Goal: Find specific page/section: Find specific page/section

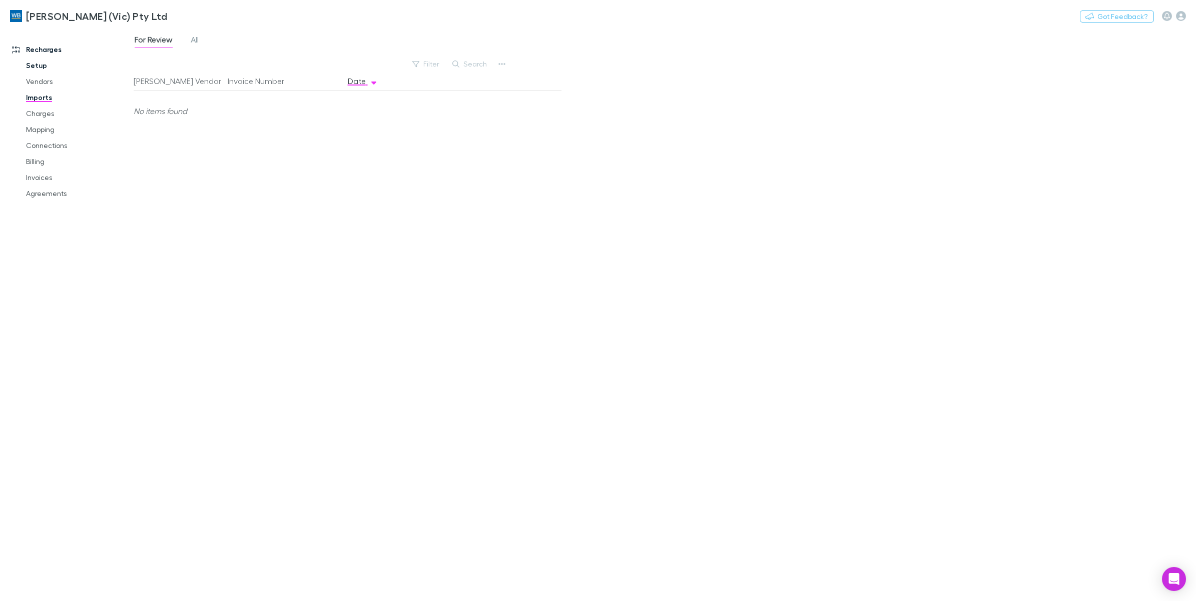
click at [38, 65] on link "Setup" at bounding box center [78, 66] width 125 height 16
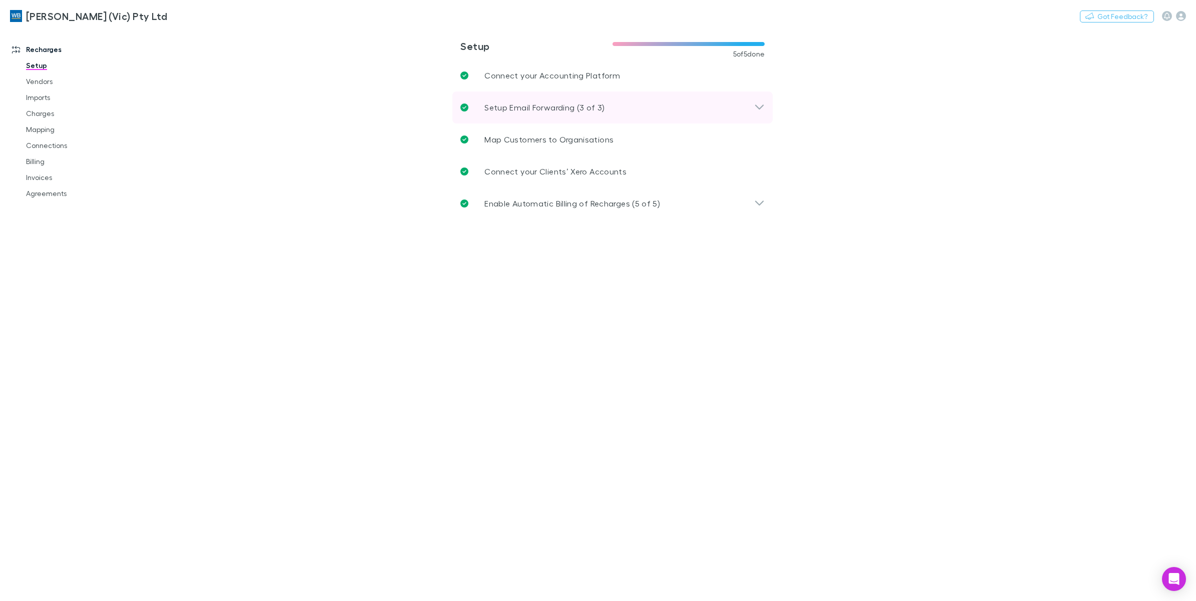
click at [759, 108] on icon at bounding box center [759, 107] width 9 height 5
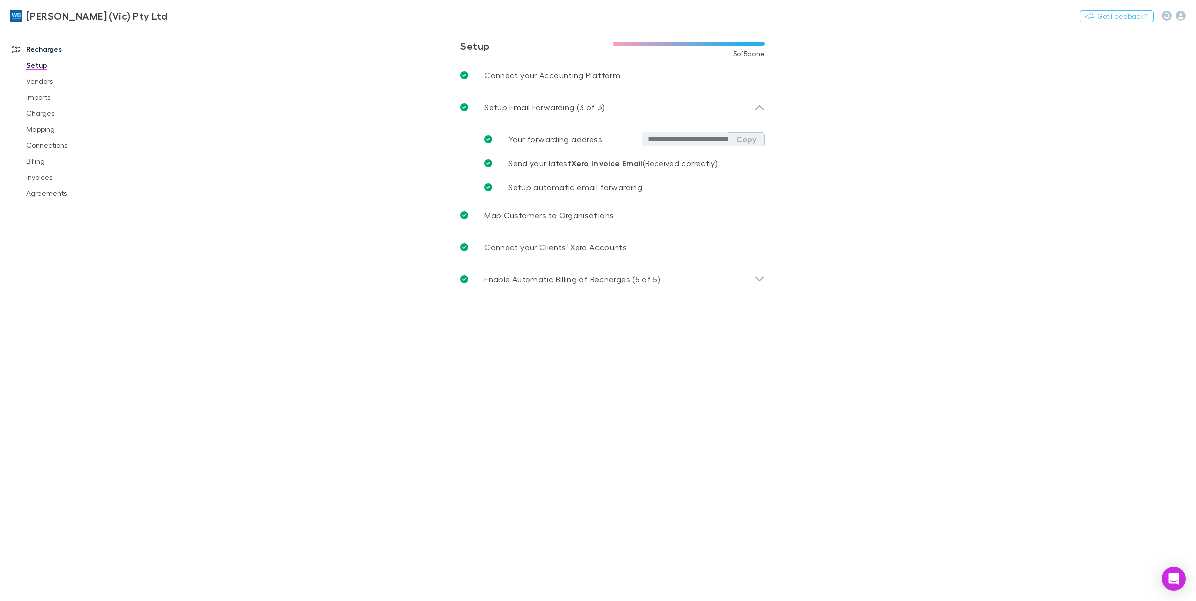
click at [751, 141] on button "Copy" at bounding box center [745, 140] width 37 height 14
click at [49, 101] on link "Imports" at bounding box center [78, 98] width 125 height 16
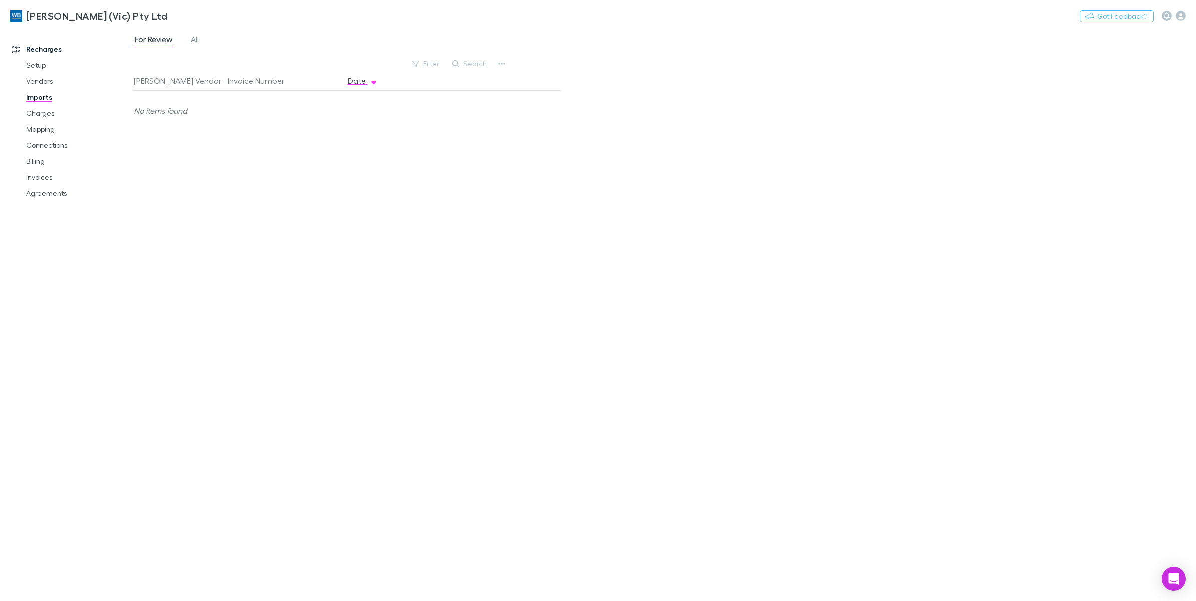
click at [188, 39] on div "For Review All" at bounding box center [171, 41] width 74 height 16
click at [203, 41] on div "For Review All" at bounding box center [171, 41] width 74 height 16
click at [199, 43] on span "All" at bounding box center [195, 41] width 8 height 13
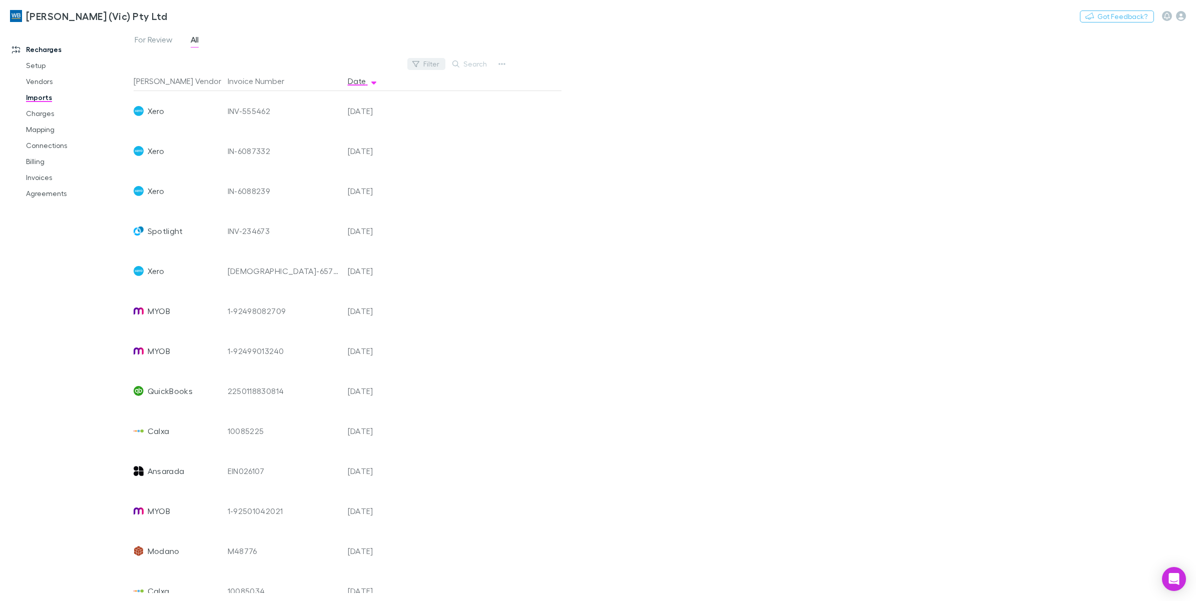
click at [426, 62] on button "Filter" at bounding box center [426, 64] width 38 height 12
click at [321, 148] on li "Xero" at bounding box center [359, 145] width 174 height 16
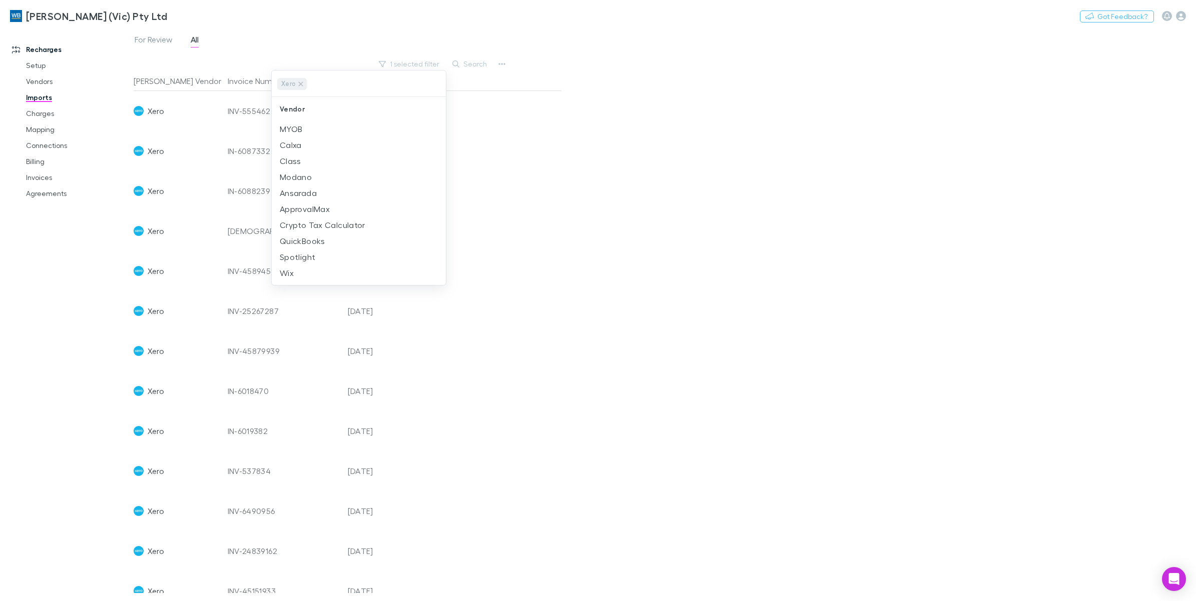
click at [653, 149] on div at bounding box center [598, 300] width 1196 height 601
click at [51, 109] on link "Charges" at bounding box center [78, 114] width 125 height 16
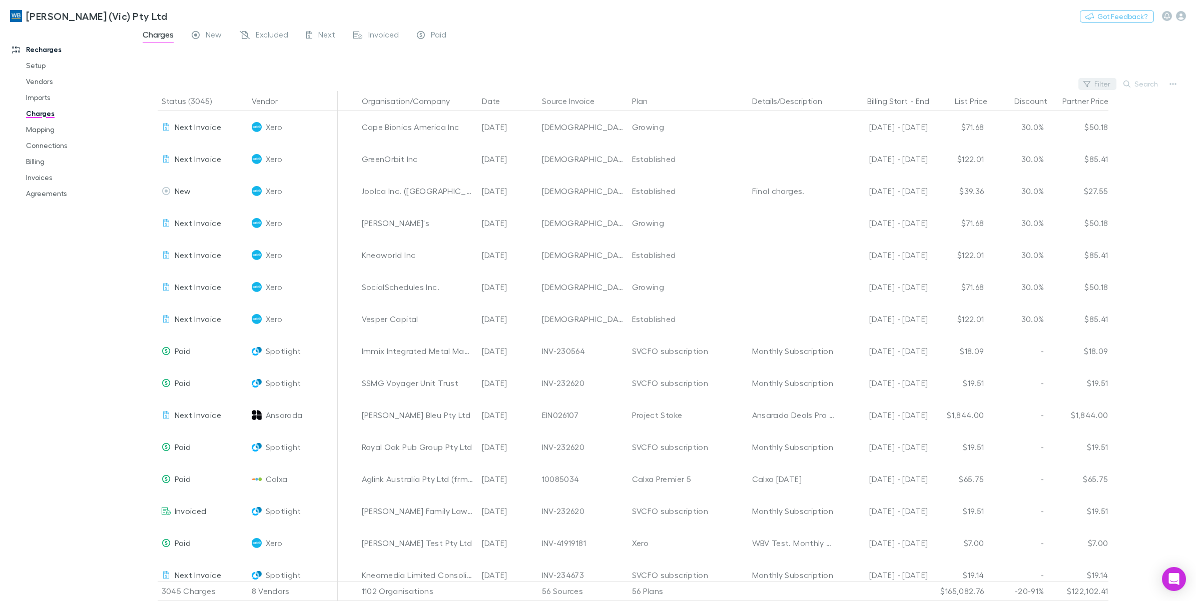
click at [956, 81] on button "Filter" at bounding box center [1097, 84] width 38 height 12
click at [956, 150] on li "Xero" at bounding box center [1030, 150] width 174 height 16
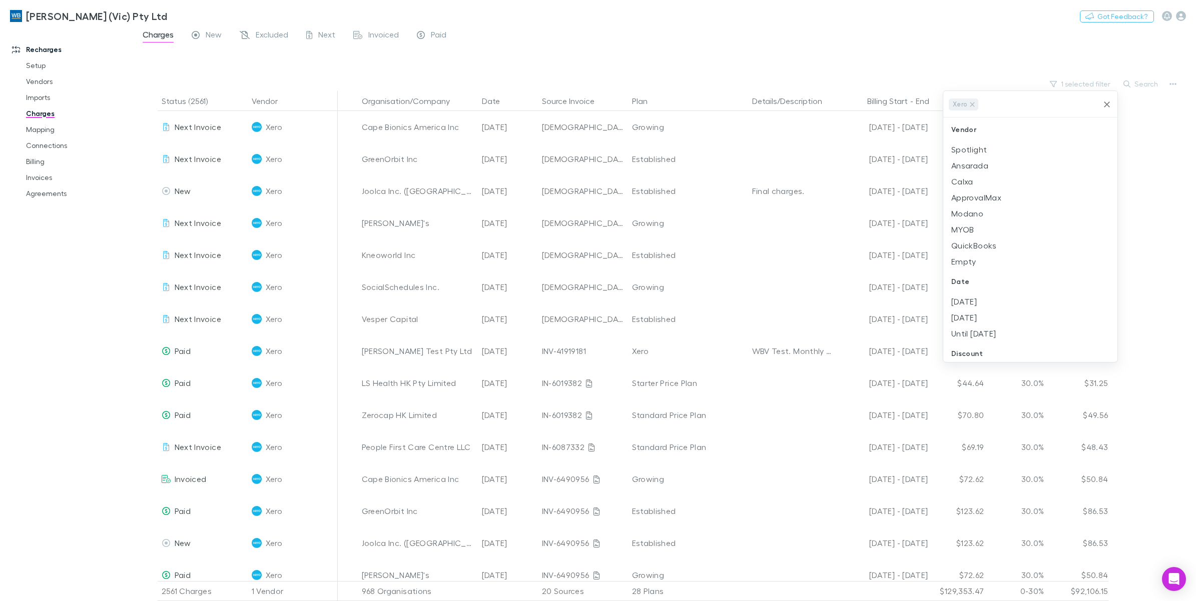
click at [956, 84] on div at bounding box center [598, 300] width 1196 height 601
click at [956, 84] on button "Search" at bounding box center [1141, 84] width 46 height 12
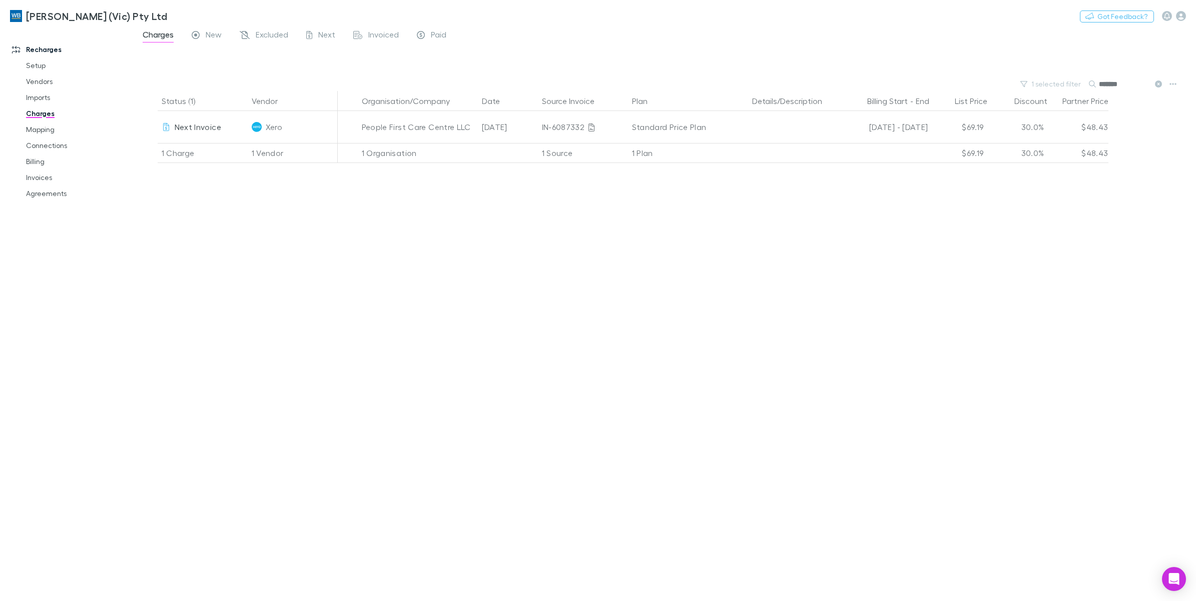
click at [956, 87] on input "*******" at bounding box center [1124, 84] width 50 height 14
type input "*******"
drag, startPoint x: 1129, startPoint y: 83, endPoint x: 1092, endPoint y: 85, distance: 37.1
click at [956, 85] on div "*******" at bounding box center [1126, 84] width 75 height 12
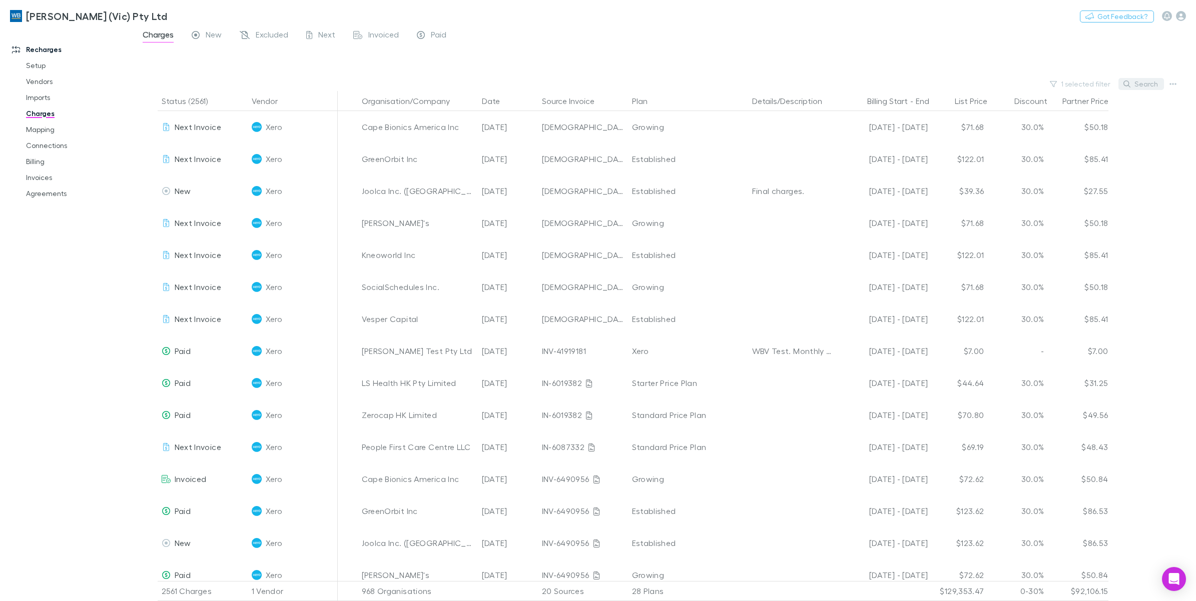
click at [956, 84] on button "Search" at bounding box center [1141, 84] width 46 height 12
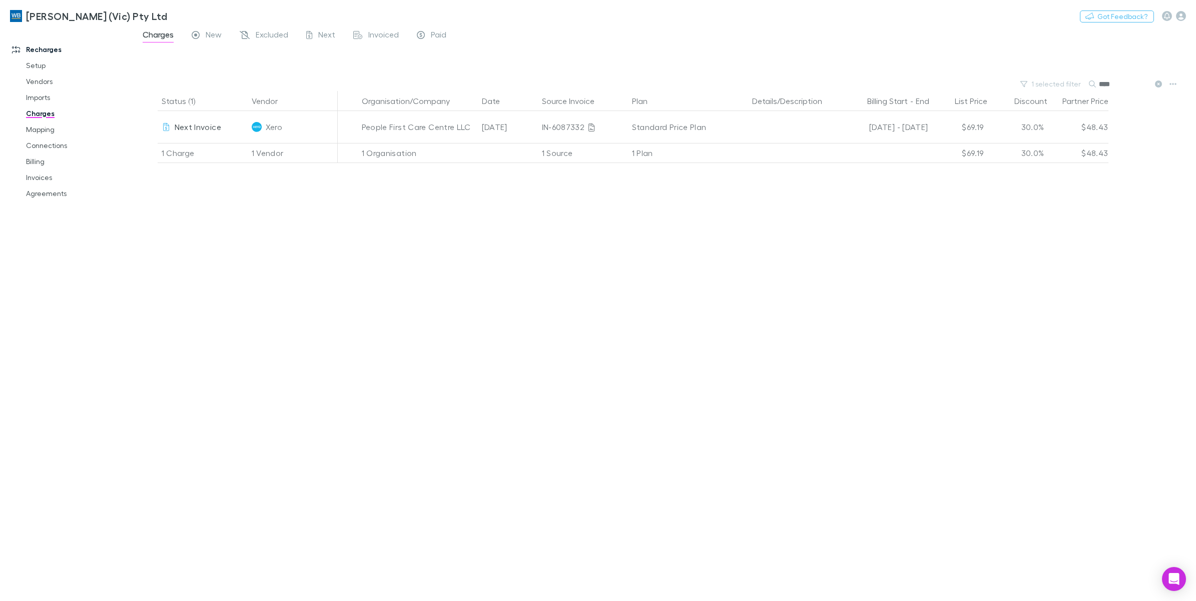
type input "****"
click at [44, 101] on link "Imports" at bounding box center [78, 98] width 125 height 16
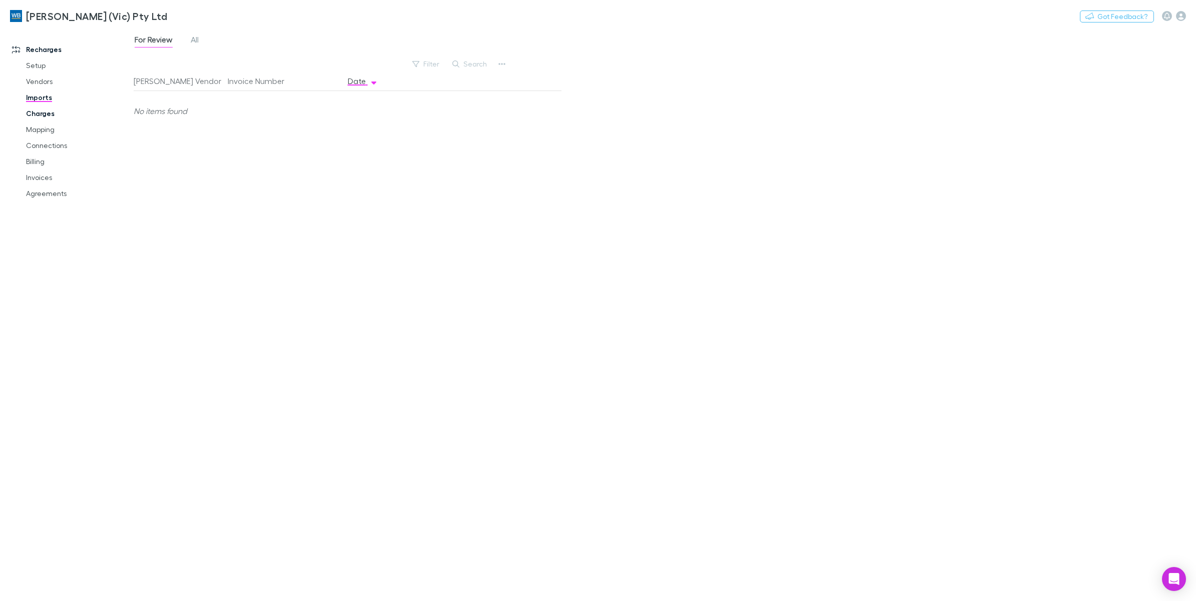
click at [46, 109] on link "Charges" at bounding box center [78, 114] width 125 height 16
click at [46, 99] on link "Imports" at bounding box center [78, 98] width 125 height 16
click at [196, 43] on span "All" at bounding box center [195, 41] width 8 height 13
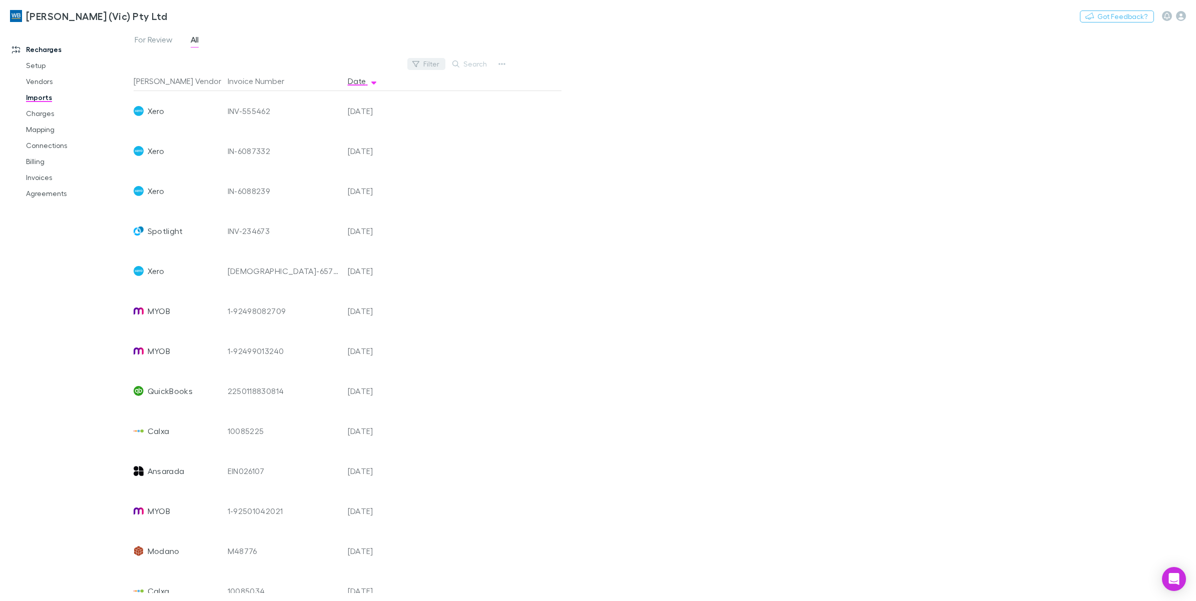
click at [430, 66] on button "Filter" at bounding box center [426, 64] width 38 height 12
click at [312, 272] on li "Spotlight" at bounding box center [359, 273] width 174 height 16
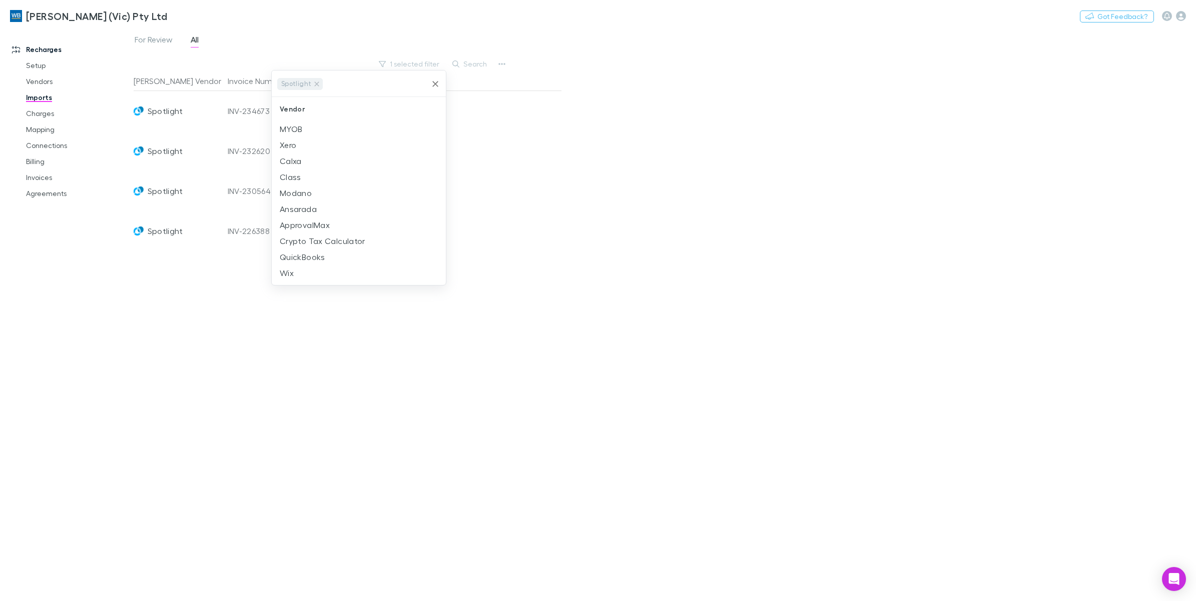
click at [584, 102] on div at bounding box center [598, 300] width 1196 height 601
click at [560, 76] on div at bounding box center [483, 81] width 158 height 20
click at [41, 113] on link "Charges" at bounding box center [78, 114] width 125 height 16
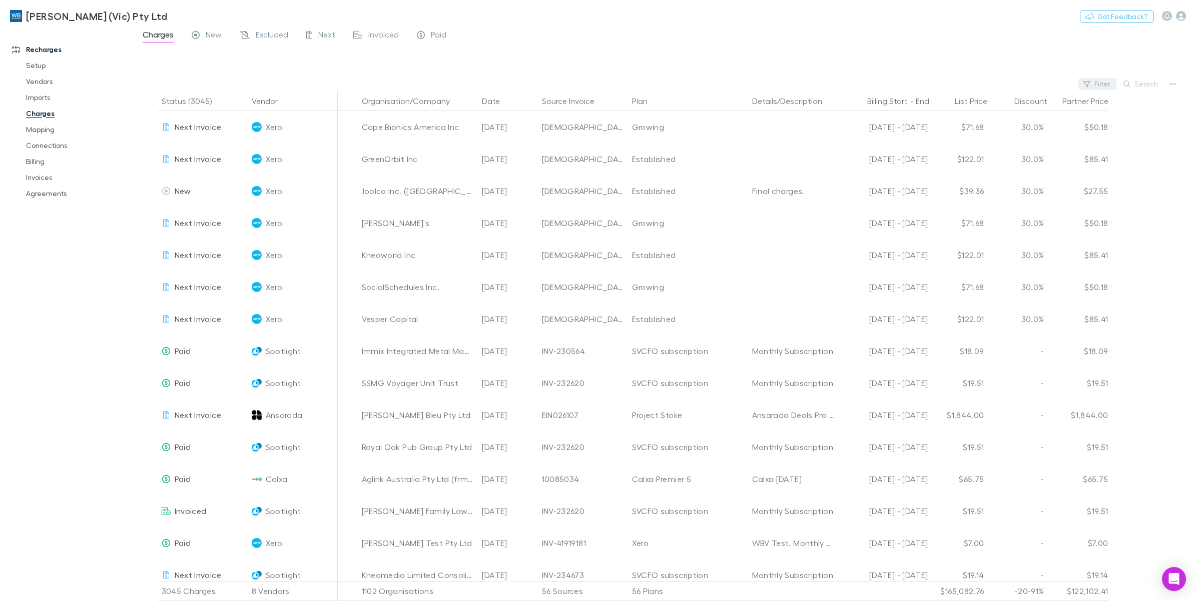
drag, startPoint x: 1144, startPoint y: 85, endPoint x: 1107, endPoint y: 84, distance: 37.5
click at [956, 85] on button "Search" at bounding box center [1141, 84] width 46 height 12
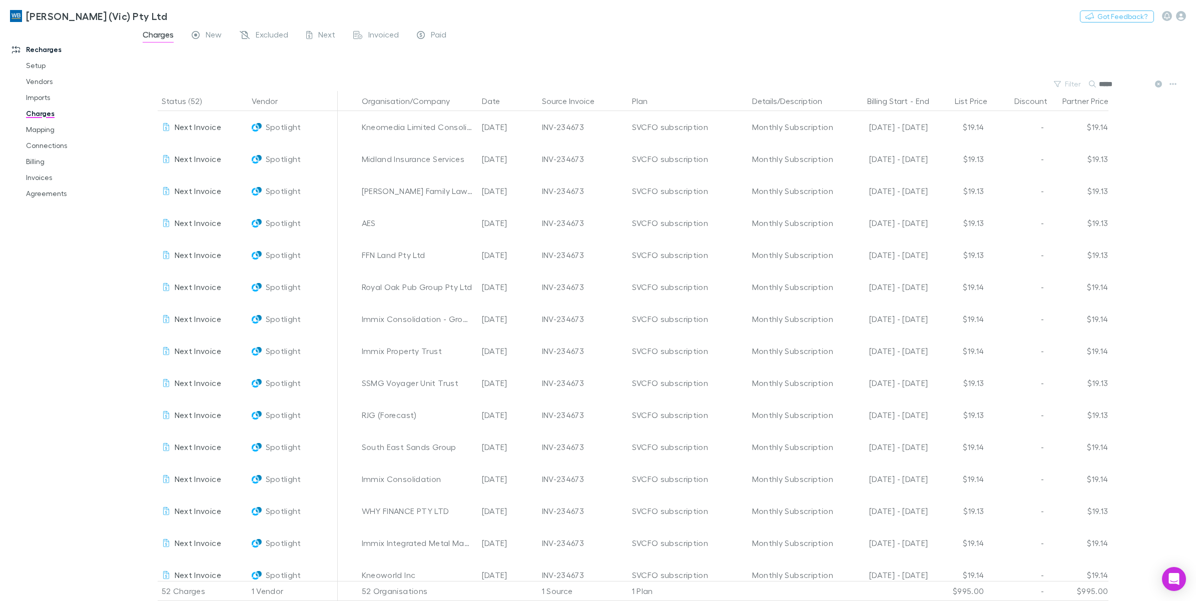
type input "******"
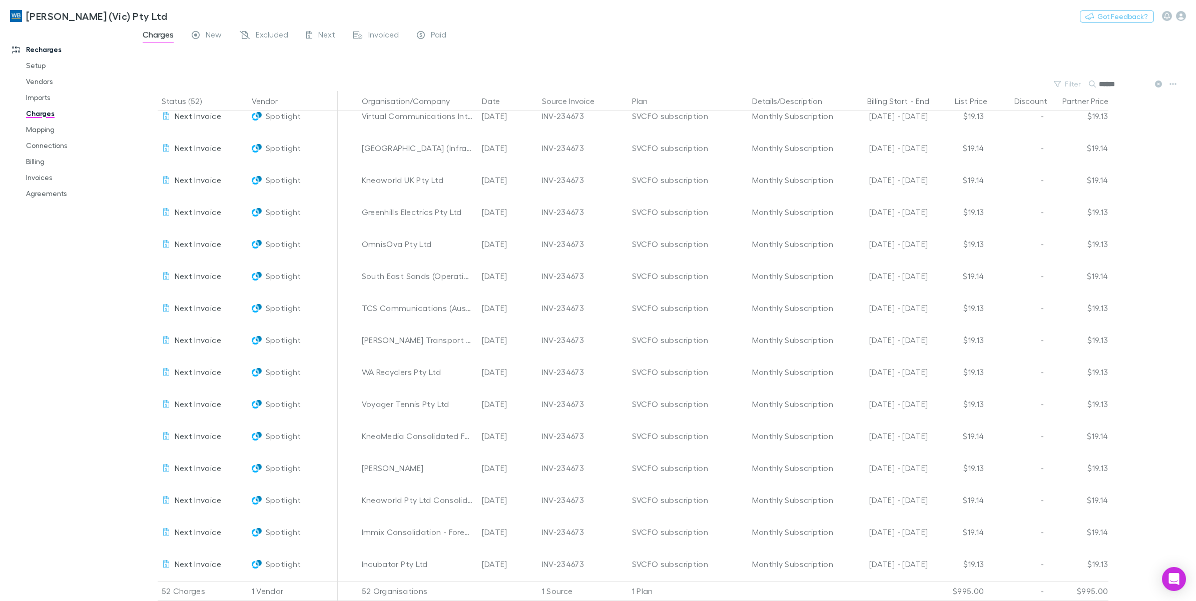
scroll to position [1197, 0]
